Goal: Information Seeking & Learning: Learn about a topic

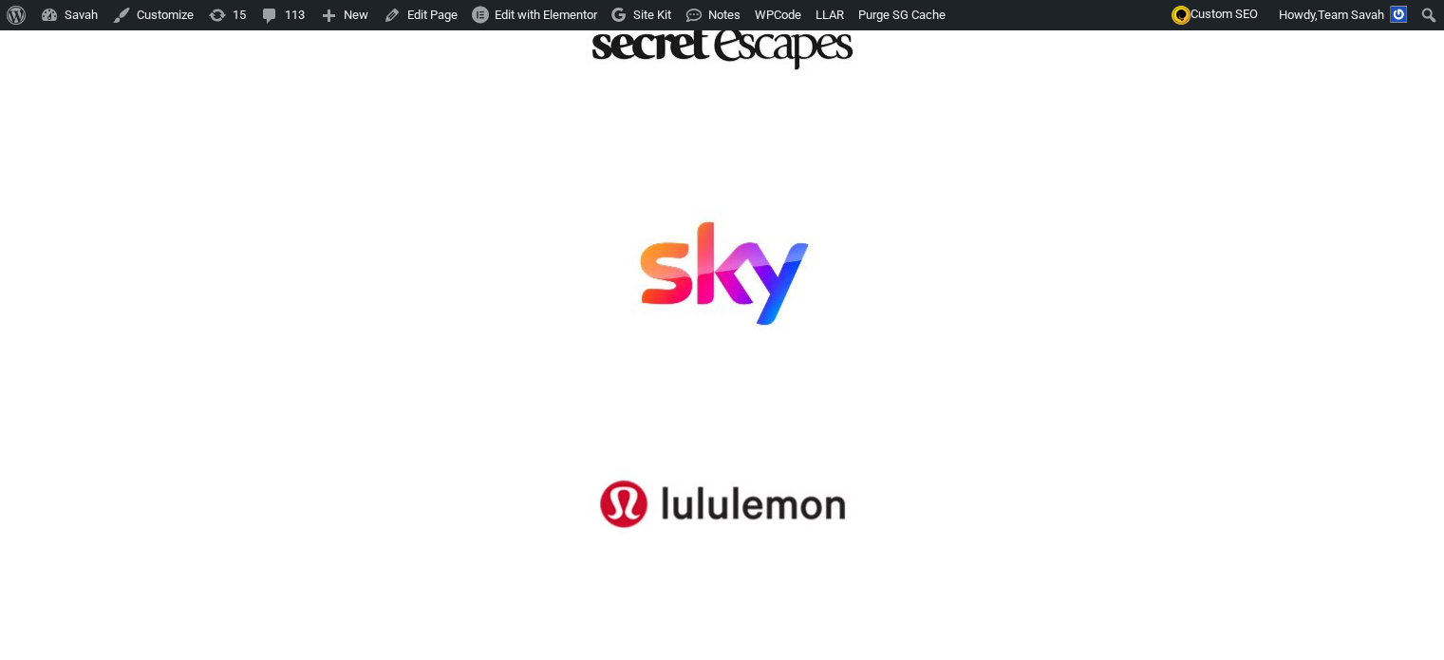
scroll to position [1044, 0]
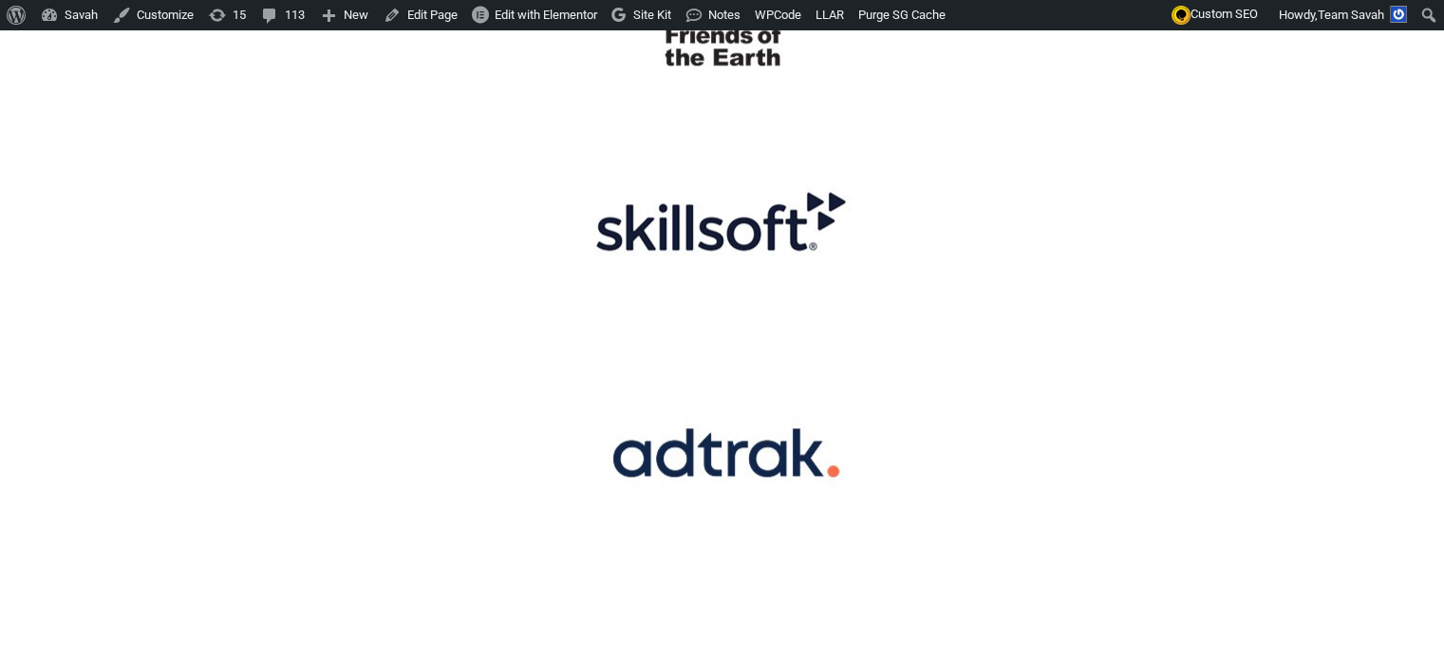
scroll to position [2183, 0]
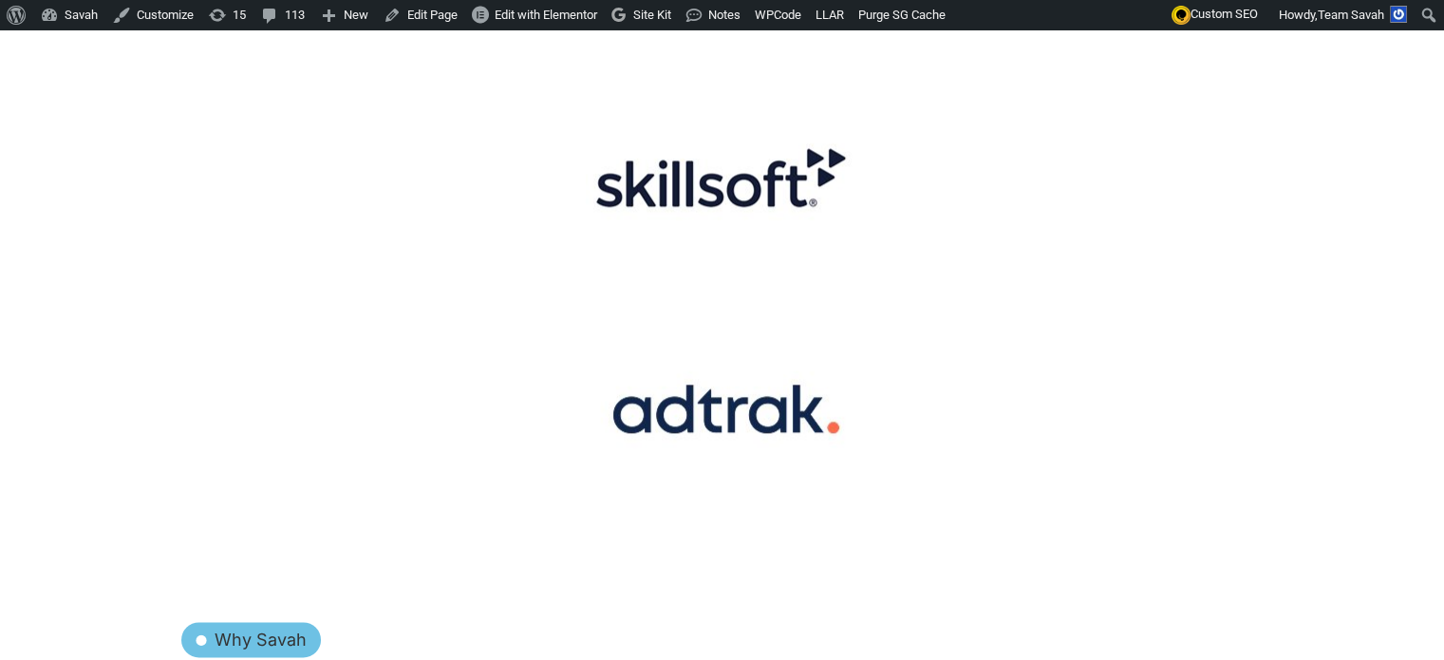
drag, startPoint x: 249, startPoint y: 103, endPoint x: 1062, endPoint y: 332, distance: 845.1
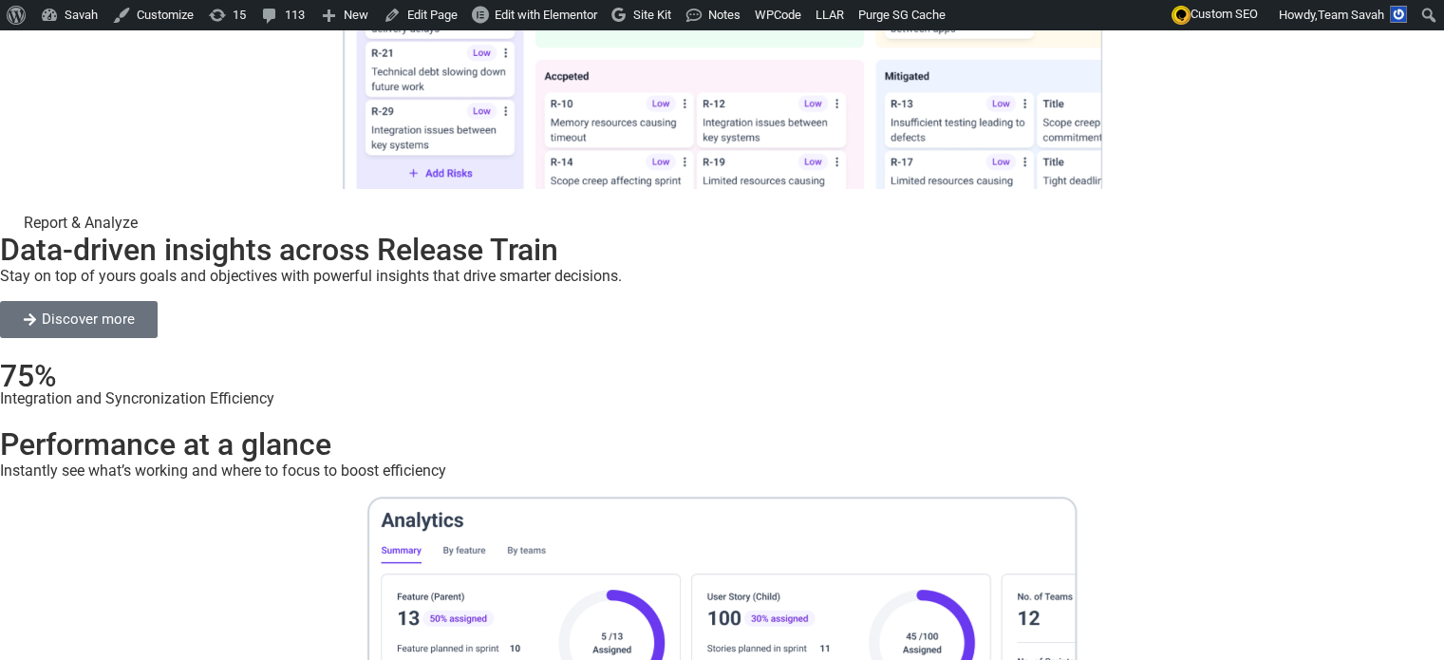
scroll to position [6360, 0]
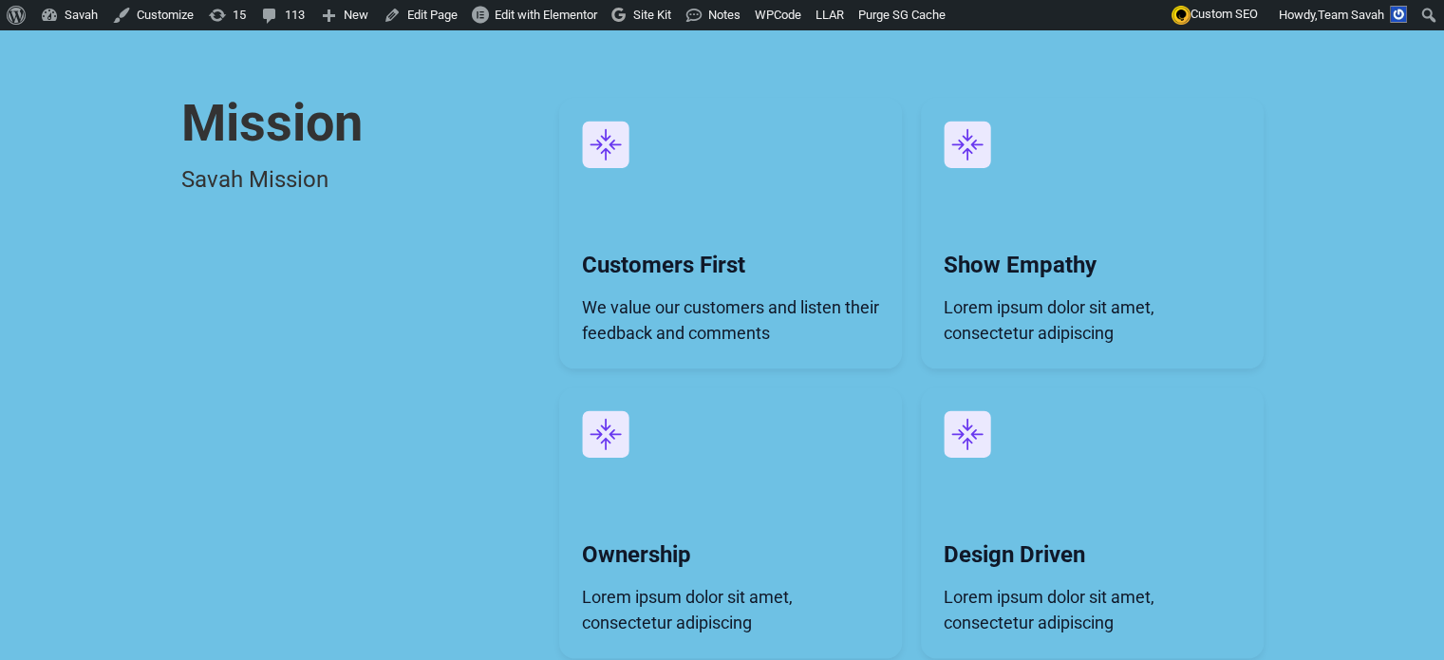
scroll to position [2183, 0]
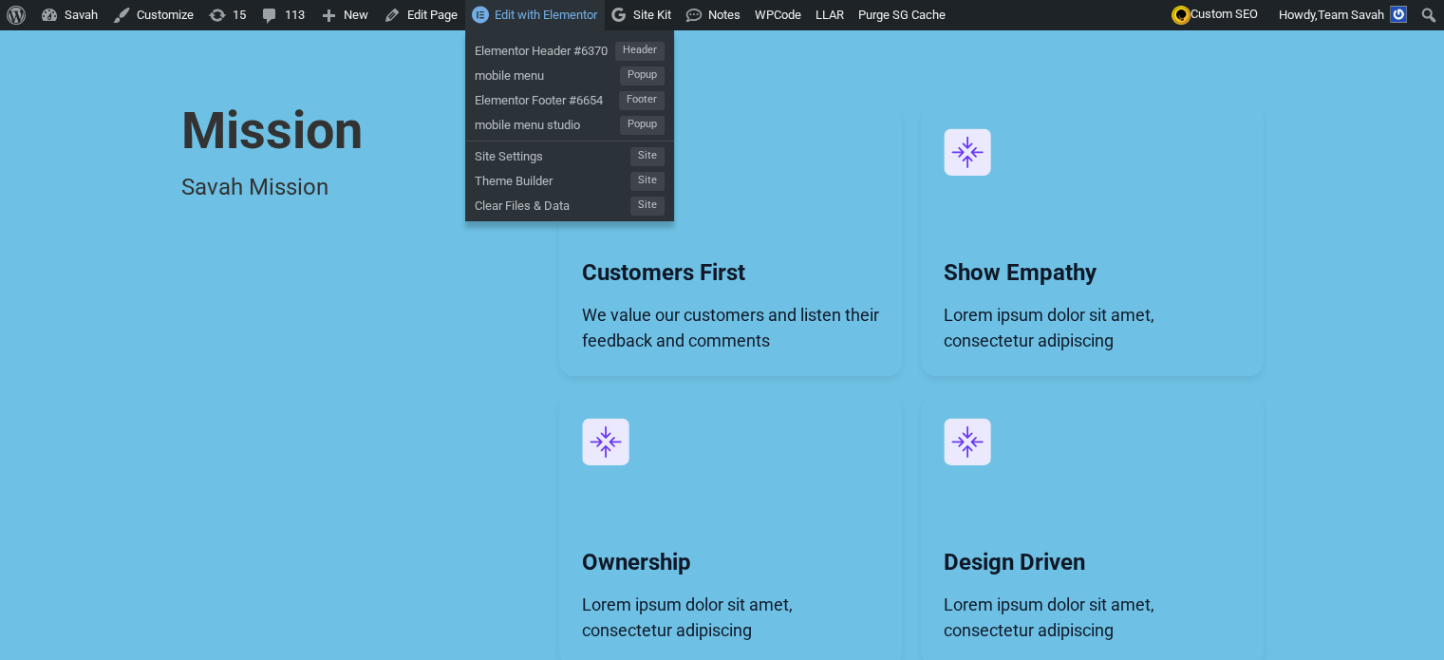
click at [558, 15] on span "Edit with Elementor" at bounding box center [546, 15] width 103 height 14
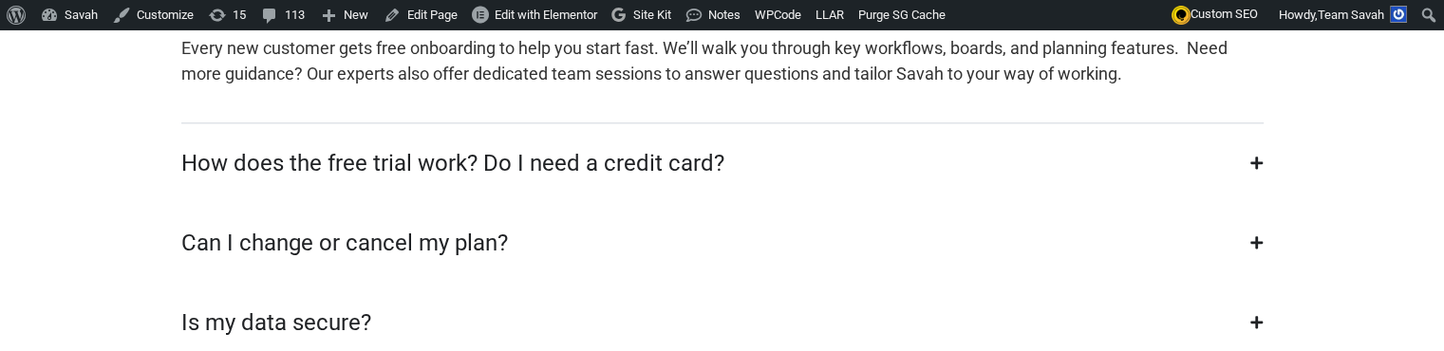
scroll to position [2373, 0]
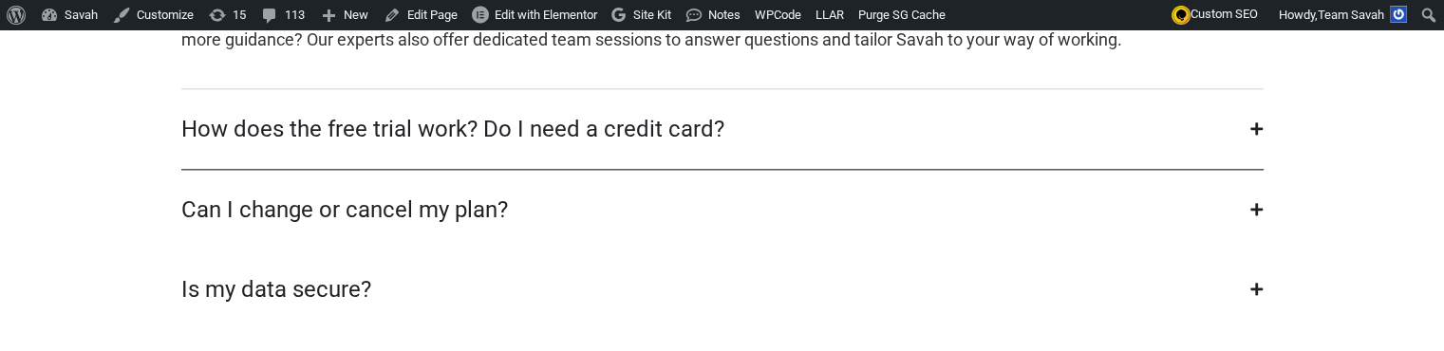
click at [564, 146] on div "How does the free trial work? Do I need a credit card?" at bounding box center [452, 129] width 543 height 34
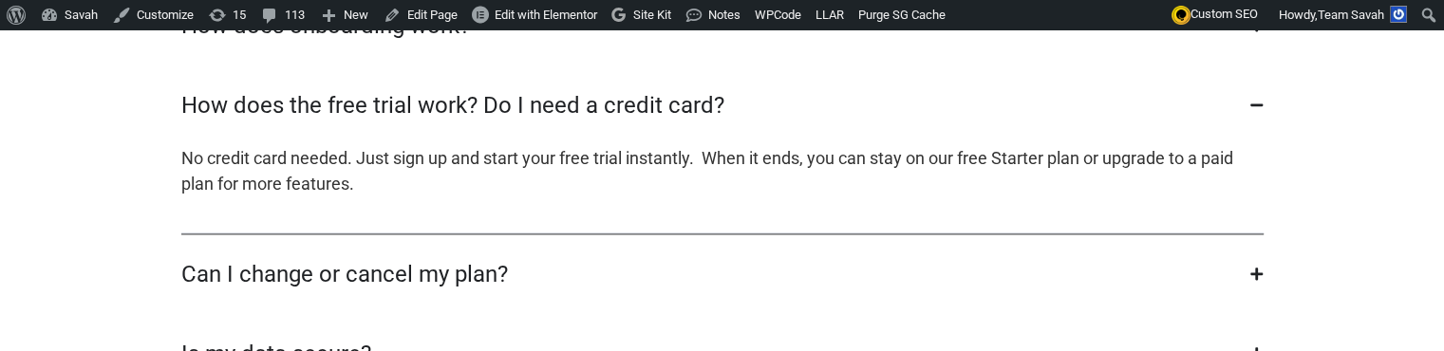
scroll to position [2278, 0]
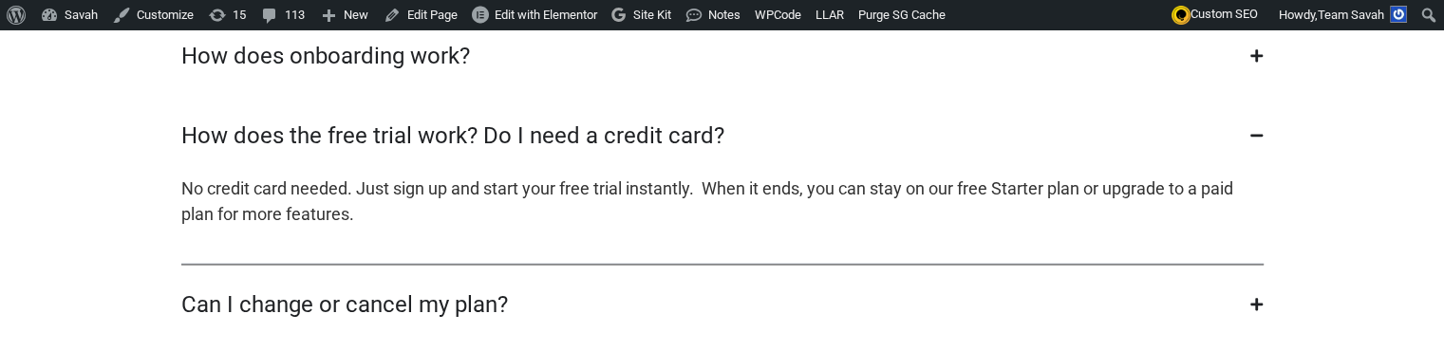
click at [566, 153] on div "How does the free trial work? Do I need a credit card?" at bounding box center [452, 136] width 543 height 34
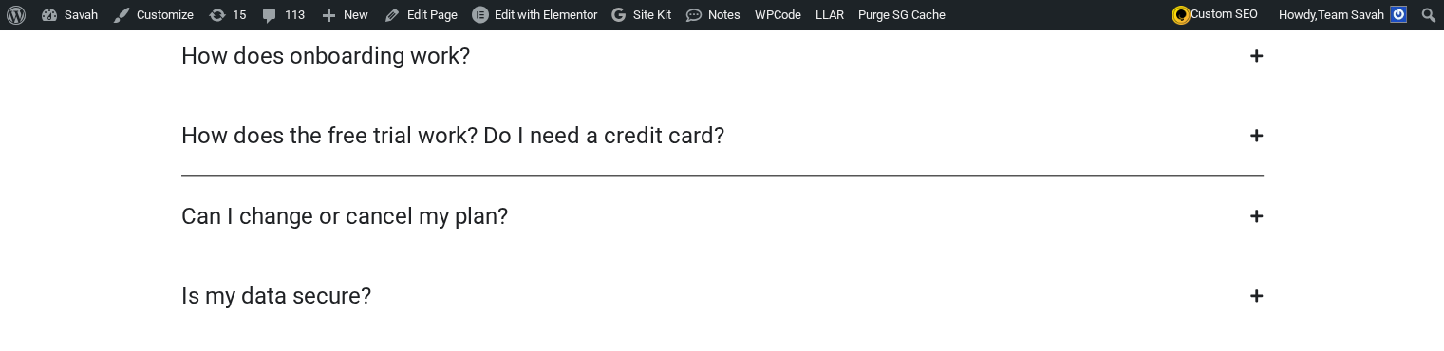
click at [566, 153] on div "How does the free trial work? Do I need a credit card?" at bounding box center [452, 136] width 543 height 34
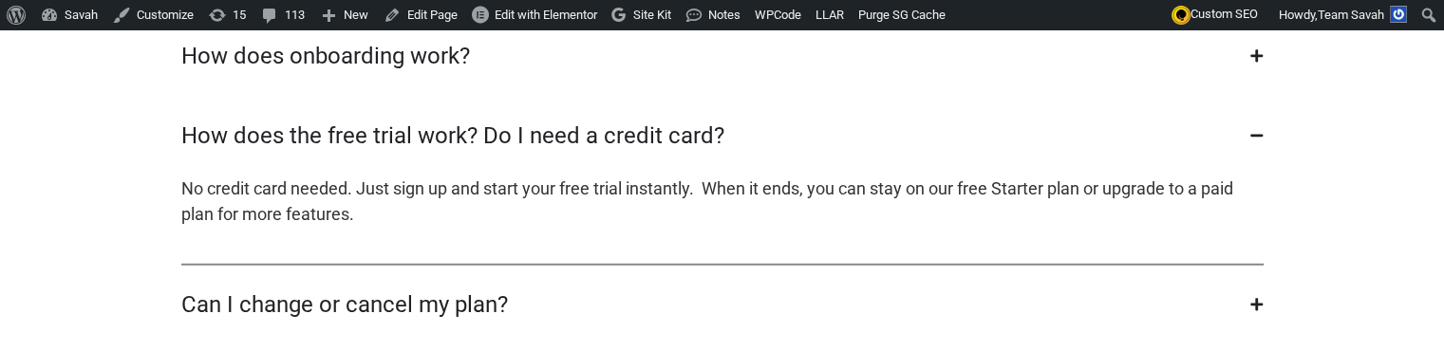
click at [566, 153] on div "How does the free trial work? Do I need a credit card?" at bounding box center [452, 136] width 543 height 34
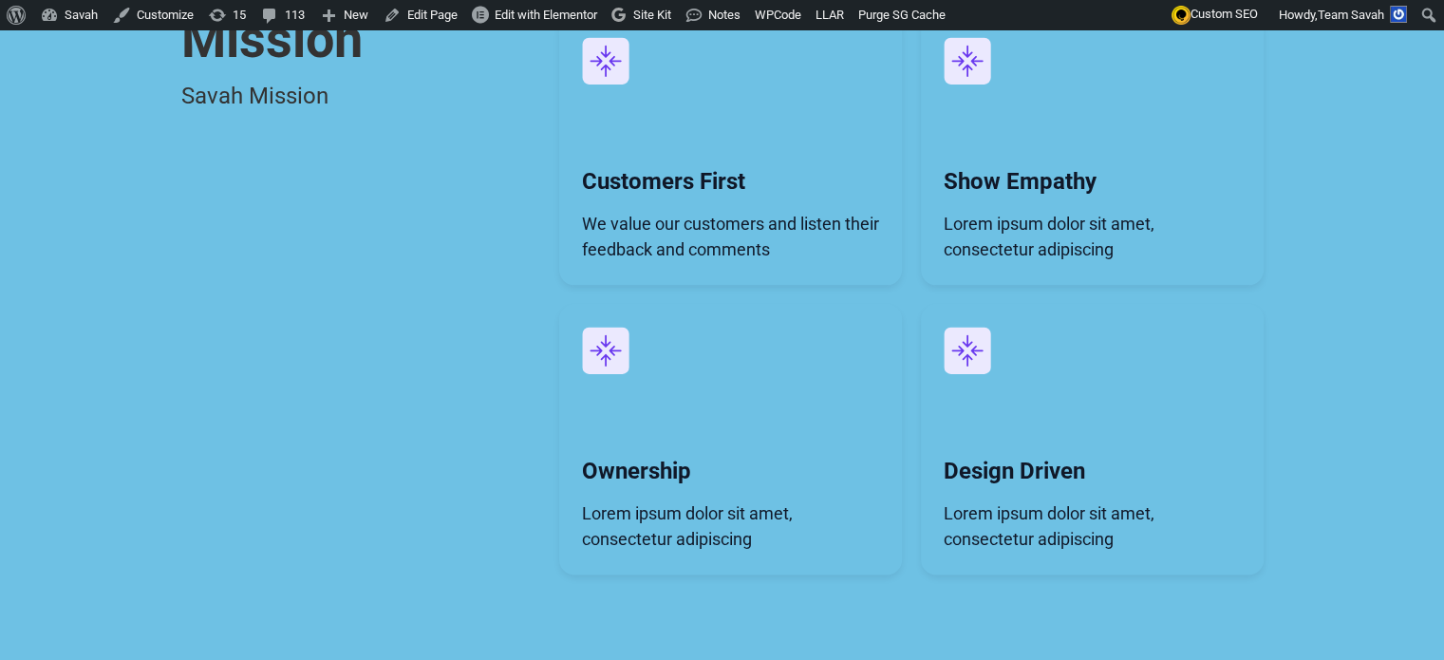
scroll to position [2183, 0]
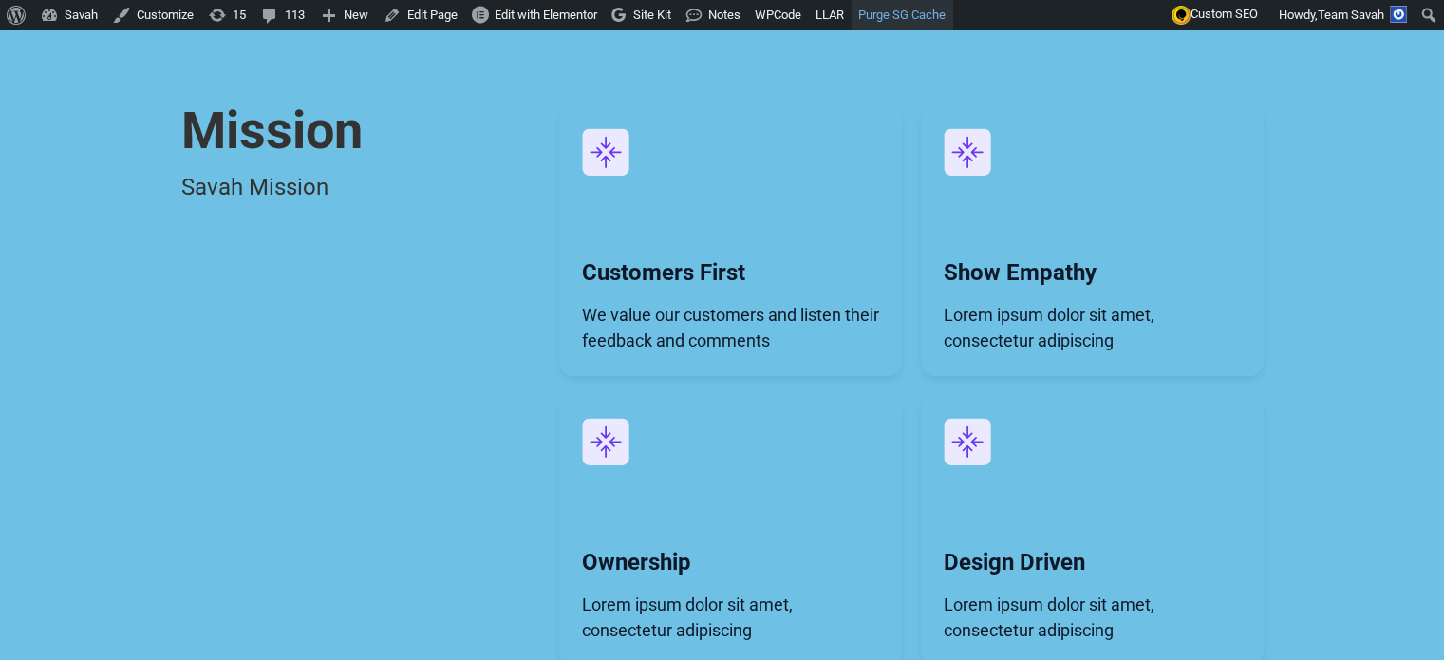
click at [919, 16] on link "Purge SG Cache" at bounding box center [902, 15] width 102 height 30
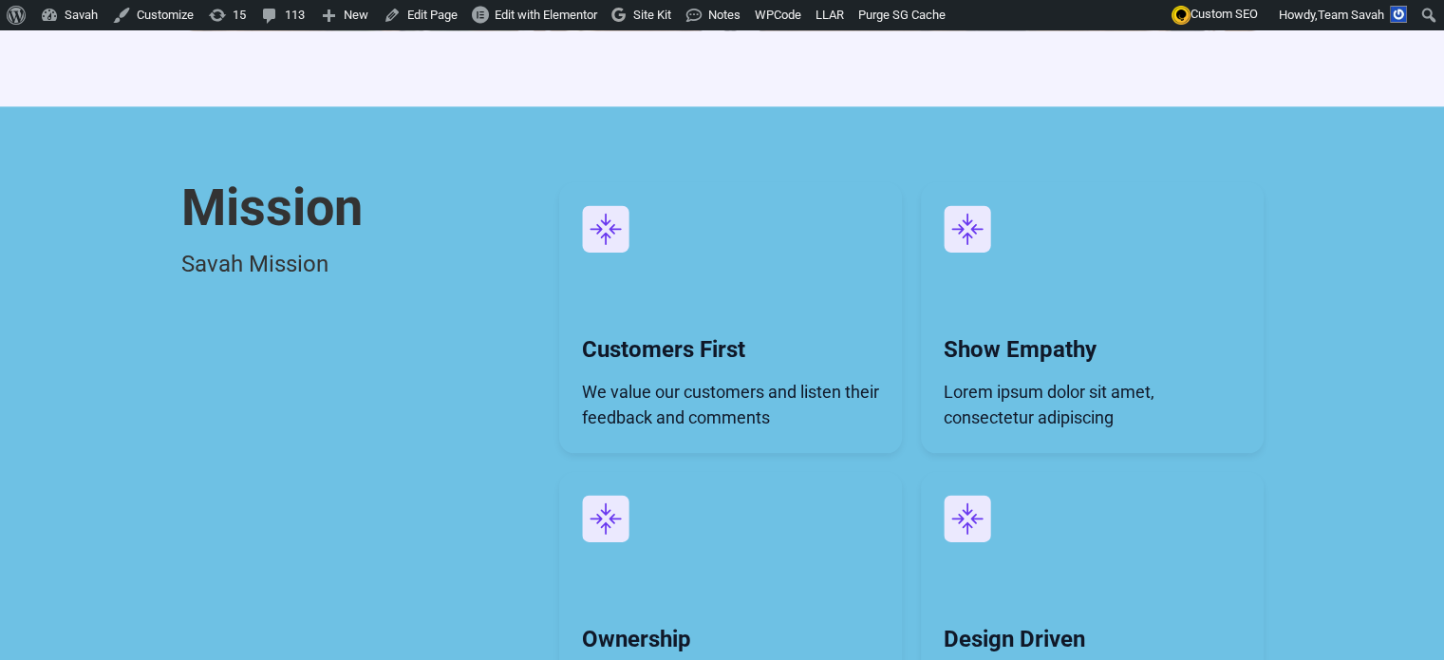
scroll to position [2088, 0]
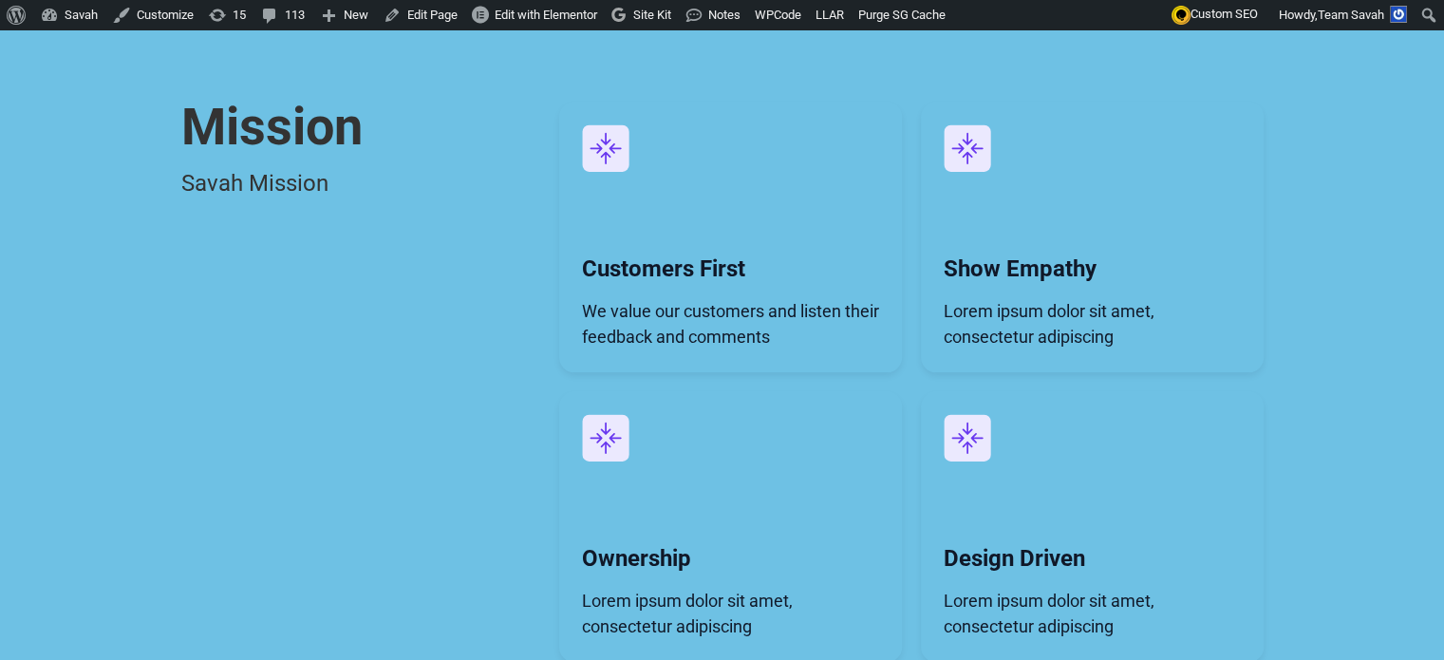
scroll to position [1993, 0]
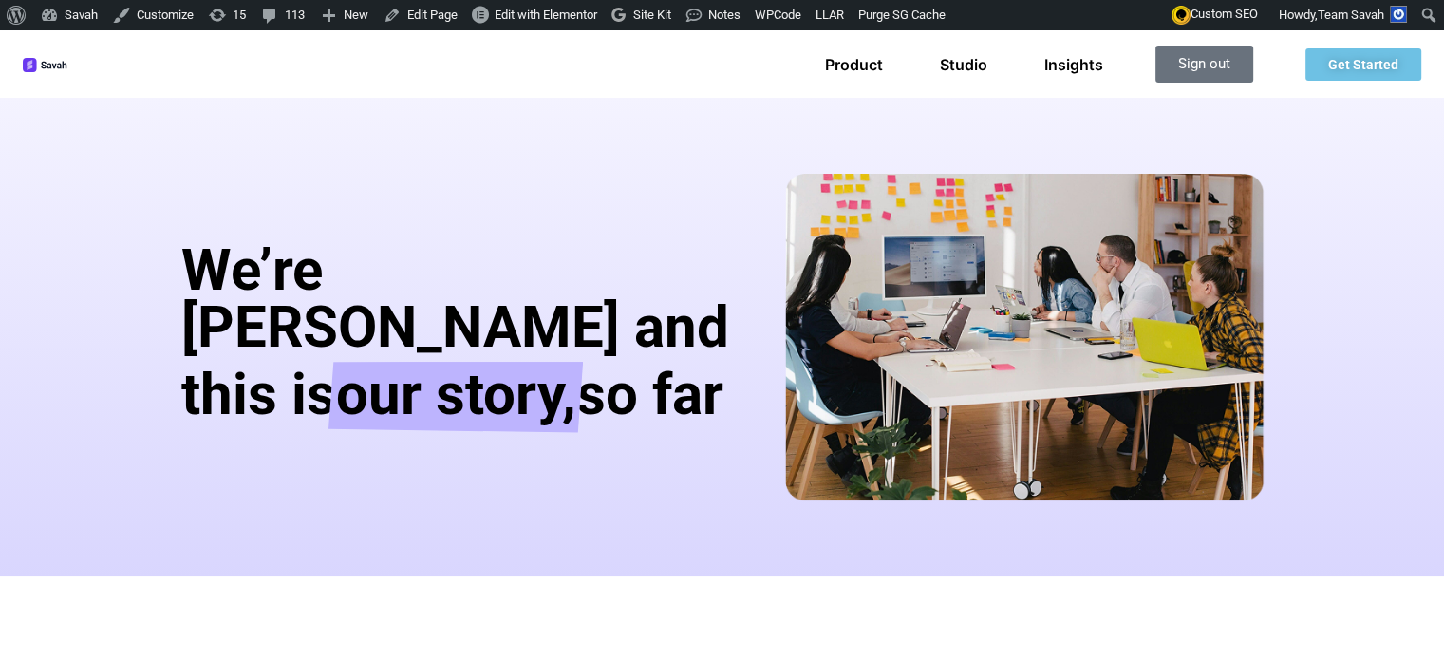
click at [68, 60] on img at bounding box center [46, 65] width 46 height 14
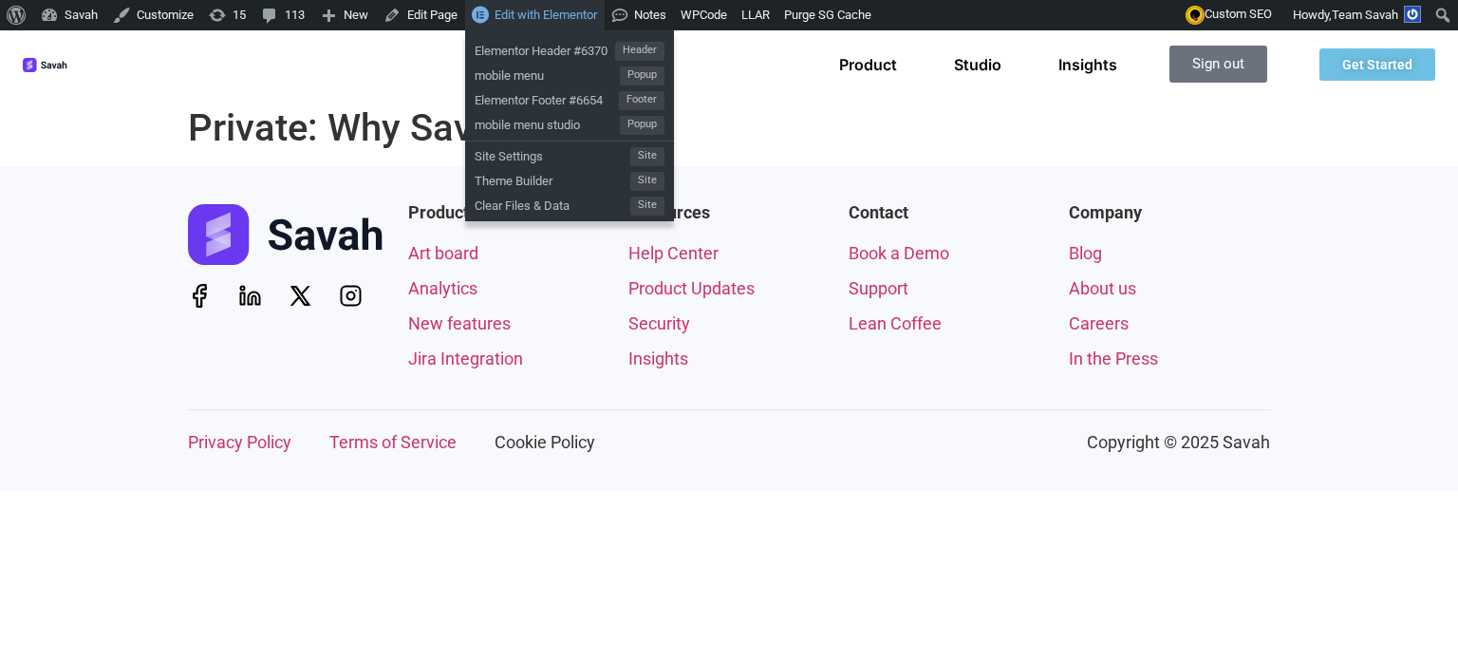
click at [562, 10] on span "Edit with Elementor" at bounding box center [546, 15] width 103 height 14
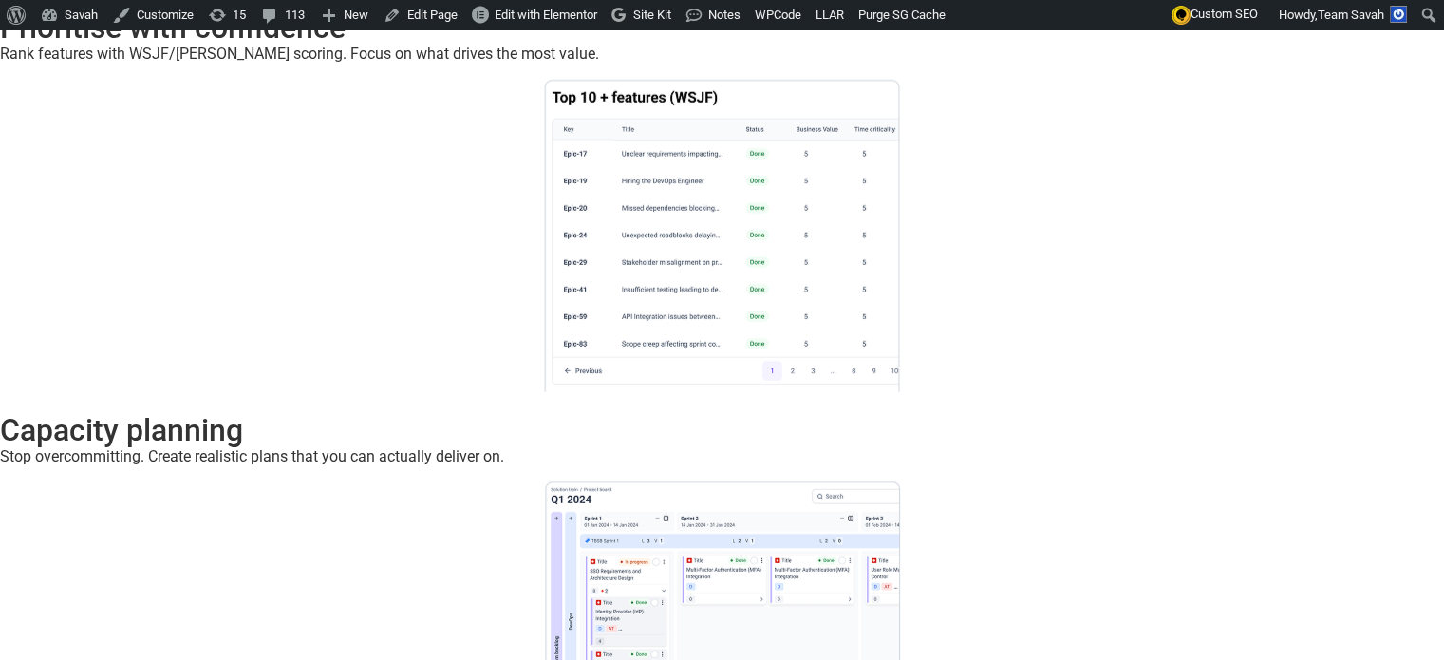
scroll to position [5221, 0]
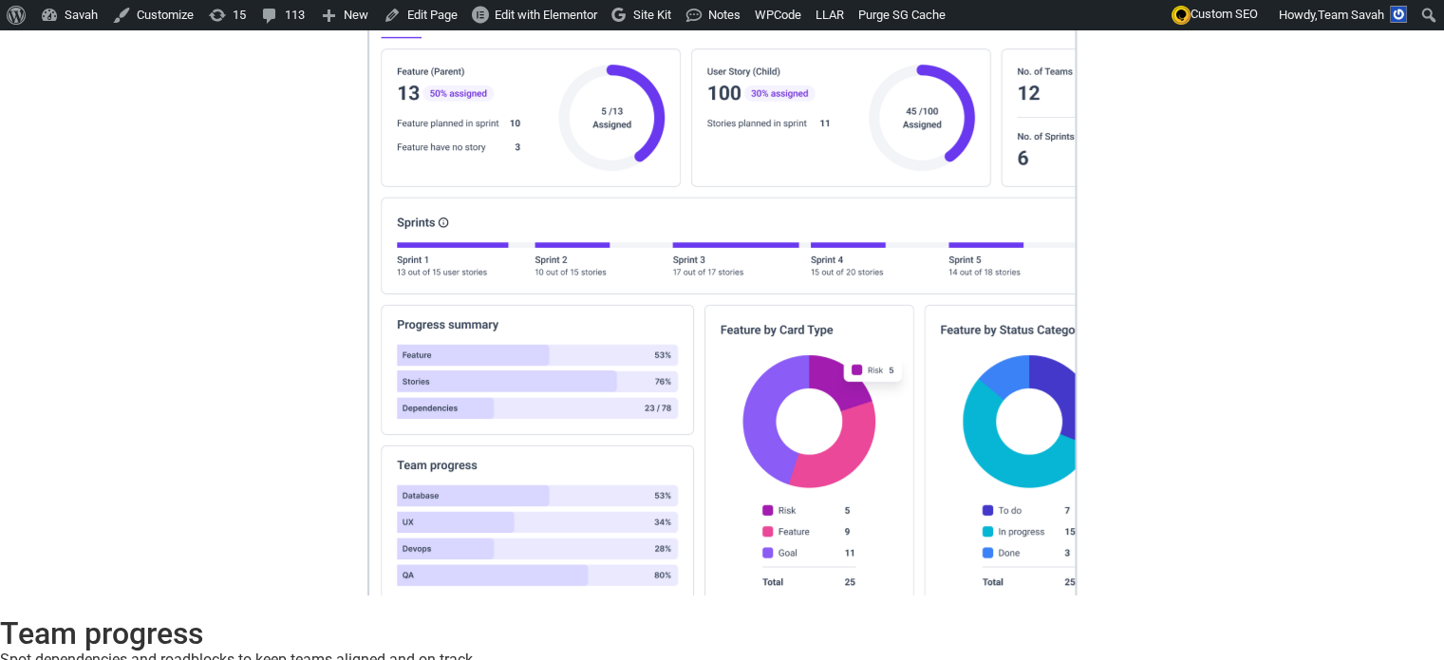
scroll to position [7602, 0]
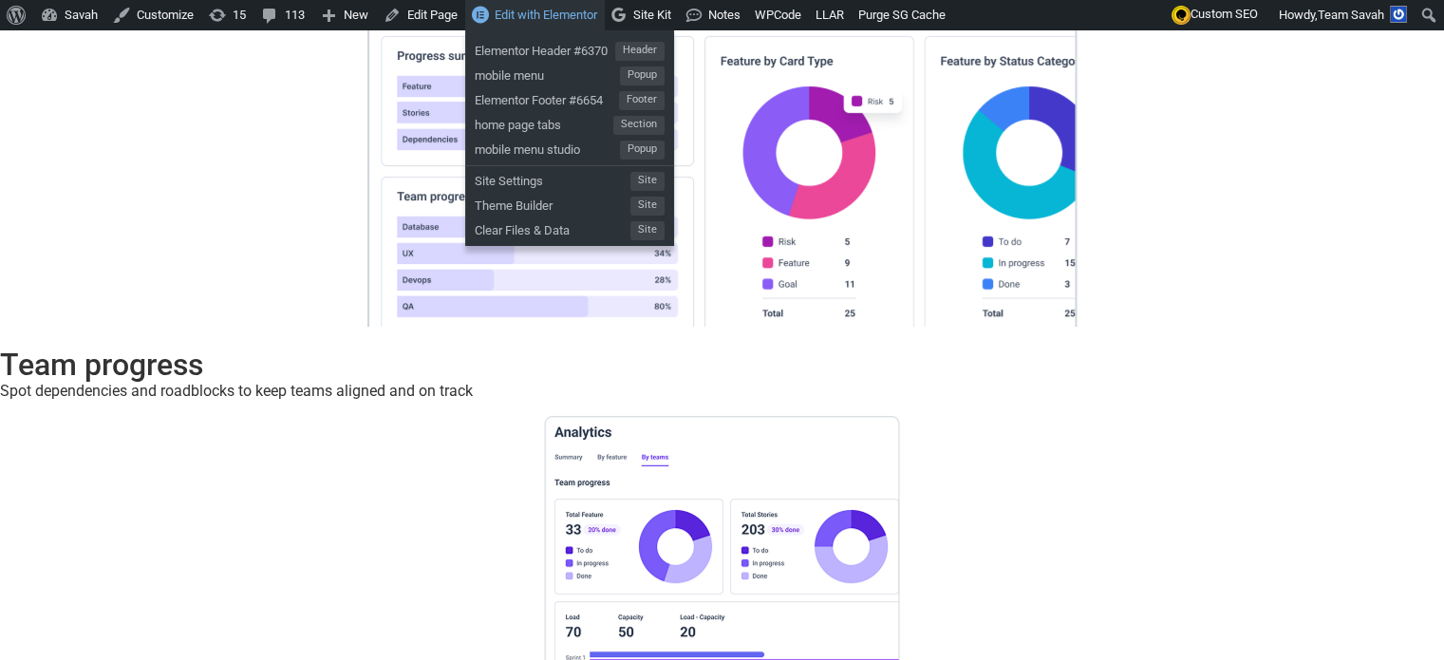
click at [545, 8] on span "Edit with Elementor" at bounding box center [546, 15] width 103 height 14
